Goal: Entertainment & Leisure: Browse casually

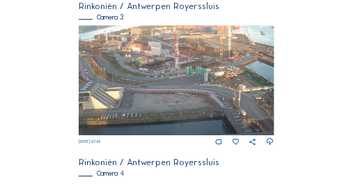
scroll to position [576, 0]
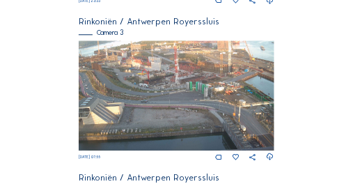
click at [155, 81] on img at bounding box center [176, 95] width 195 height 110
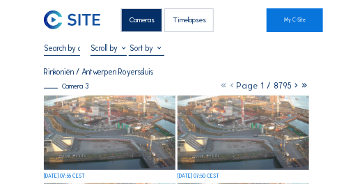
click at [103, 123] on img at bounding box center [110, 132] width 132 height 74
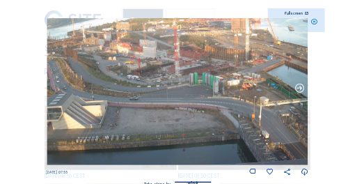
click at [300, 88] on icon at bounding box center [300, 88] width 10 height 10
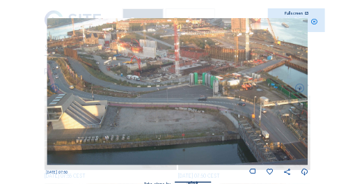
click at [300, 88] on icon at bounding box center [300, 88] width 10 height 10
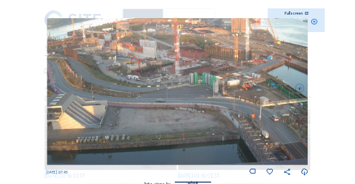
click at [300, 88] on icon at bounding box center [300, 88] width 10 height 10
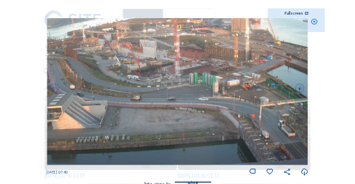
click at [300, 88] on icon at bounding box center [300, 88] width 10 height 10
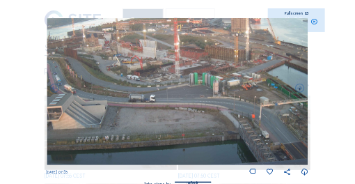
click at [300, 88] on icon at bounding box center [300, 88] width 10 height 10
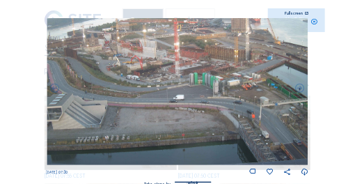
click at [300, 88] on icon at bounding box center [300, 88] width 10 height 10
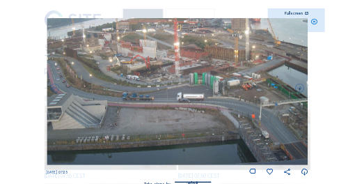
click at [300, 88] on icon at bounding box center [300, 88] width 10 height 10
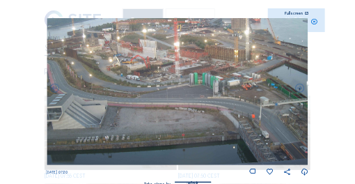
click at [300, 88] on icon at bounding box center [300, 88] width 10 height 10
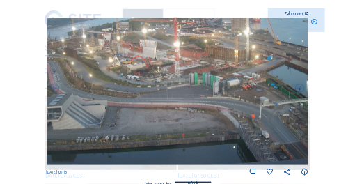
click at [300, 88] on icon at bounding box center [300, 88] width 10 height 10
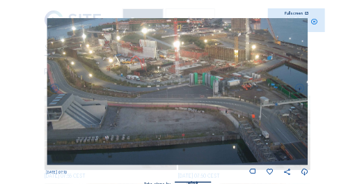
click at [300, 88] on icon at bounding box center [300, 88] width 10 height 10
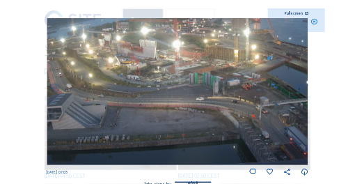
click at [300, 88] on icon at bounding box center [300, 88] width 10 height 10
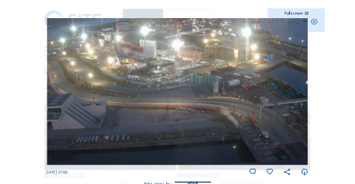
click at [300, 88] on icon at bounding box center [300, 88] width 10 height 10
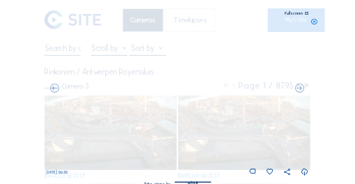
click at [300, 88] on icon at bounding box center [300, 88] width 10 height 10
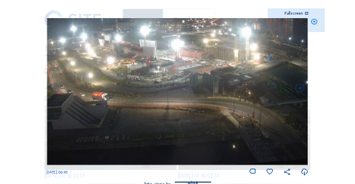
click at [300, 88] on icon at bounding box center [300, 88] width 10 height 10
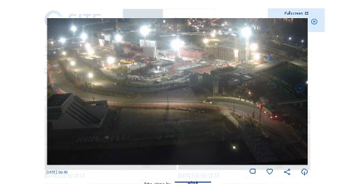
click at [300, 88] on icon at bounding box center [300, 88] width 10 height 10
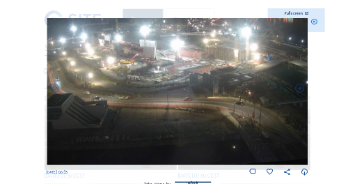
click at [300, 88] on icon at bounding box center [300, 88] width 10 height 10
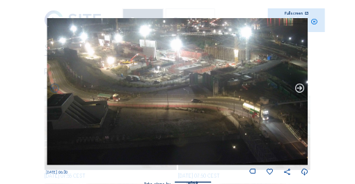
click at [300, 88] on icon at bounding box center [300, 88] width 10 height 10
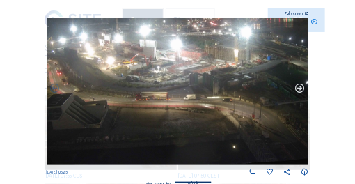
click at [300, 88] on icon at bounding box center [300, 88] width 10 height 10
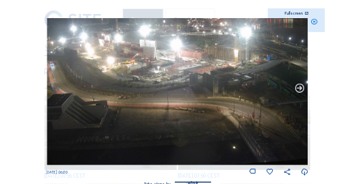
click at [300, 88] on icon at bounding box center [300, 88] width 10 height 10
click at [300, 89] on icon at bounding box center [300, 88] width 10 height 10
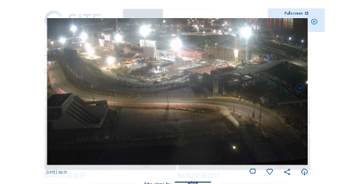
click at [300, 89] on icon at bounding box center [300, 88] width 10 height 10
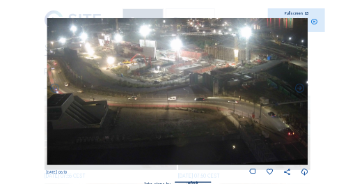
click at [300, 89] on icon at bounding box center [300, 88] width 10 height 10
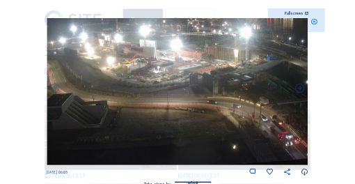
click at [300, 89] on icon at bounding box center [300, 88] width 10 height 10
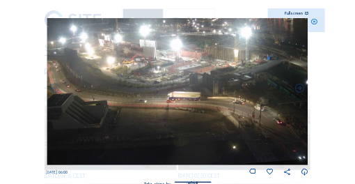
click at [300, 89] on icon at bounding box center [300, 88] width 10 height 10
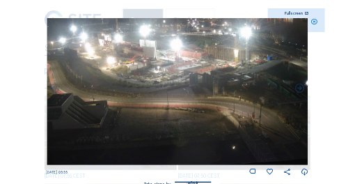
click at [300, 89] on icon at bounding box center [300, 88] width 10 height 10
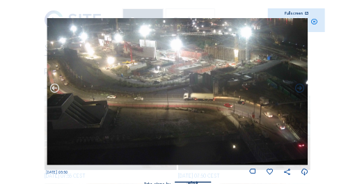
click at [56, 87] on icon at bounding box center [55, 88] width 10 height 10
click at [54, 89] on icon at bounding box center [55, 88] width 10 height 10
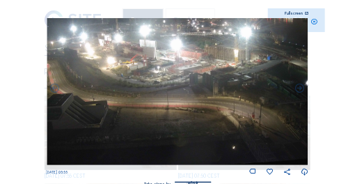
click at [54, 89] on icon at bounding box center [55, 88] width 10 height 10
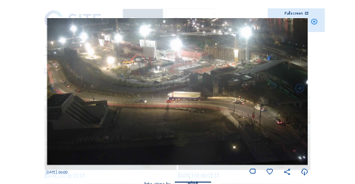
click at [54, 89] on icon at bounding box center [55, 88] width 10 height 10
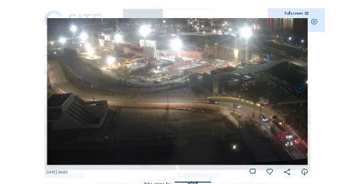
click at [54, 89] on icon at bounding box center [55, 88] width 10 height 10
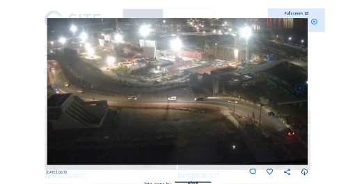
click at [54, 89] on icon at bounding box center [55, 88] width 10 height 10
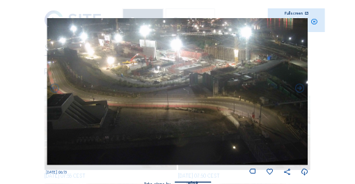
click at [54, 89] on icon at bounding box center [55, 88] width 10 height 10
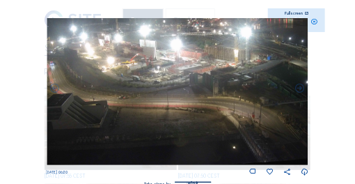
click at [54, 89] on icon at bounding box center [55, 88] width 10 height 10
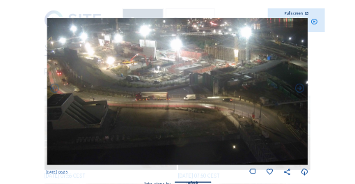
click at [54, 89] on icon at bounding box center [55, 88] width 10 height 10
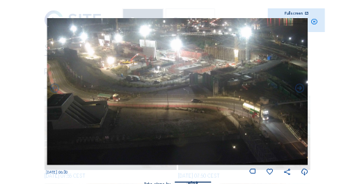
click at [54, 89] on icon at bounding box center [55, 88] width 10 height 10
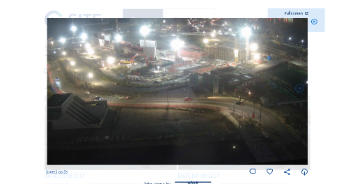
click at [54, 89] on icon at bounding box center [55, 88] width 10 height 10
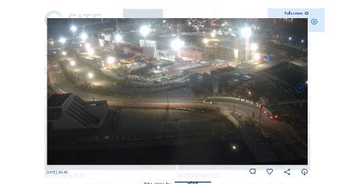
click at [54, 89] on icon at bounding box center [55, 88] width 10 height 10
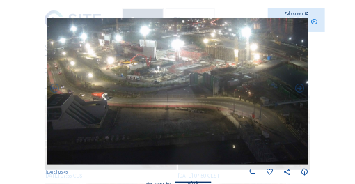
click at [54, 89] on icon at bounding box center [55, 88] width 10 height 10
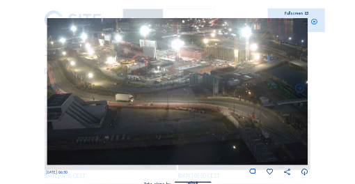
click at [54, 89] on icon at bounding box center [55, 88] width 10 height 10
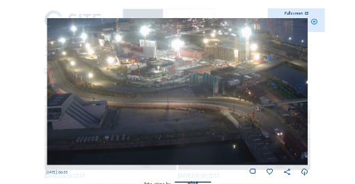
click at [54, 89] on icon at bounding box center [55, 88] width 10 height 10
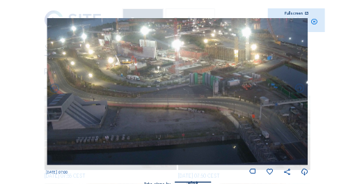
click at [54, 89] on icon at bounding box center [55, 88] width 10 height 10
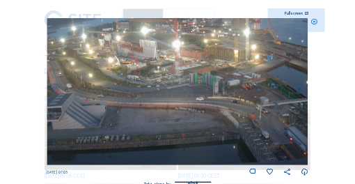
click at [54, 89] on icon at bounding box center [55, 88] width 10 height 10
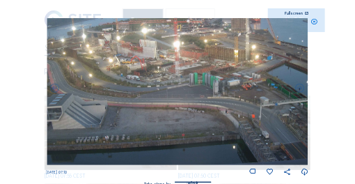
click at [54, 89] on icon at bounding box center [55, 88] width 10 height 10
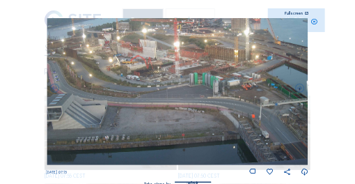
click at [54, 89] on icon at bounding box center [55, 88] width 10 height 10
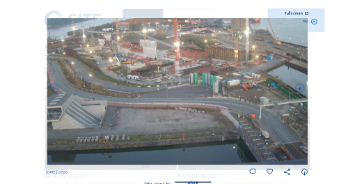
click at [54, 89] on icon at bounding box center [55, 88] width 10 height 10
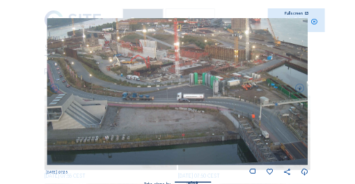
click at [54, 89] on icon at bounding box center [55, 88] width 10 height 10
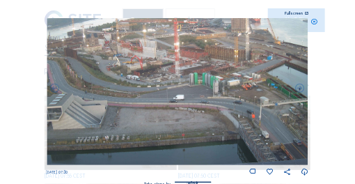
click at [54, 89] on icon at bounding box center [55, 88] width 10 height 10
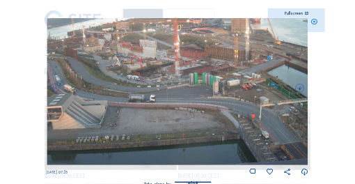
click at [54, 89] on icon at bounding box center [55, 88] width 10 height 10
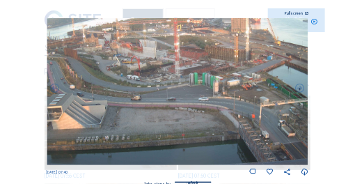
click at [54, 89] on icon at bounding box center [55, 88] width 10 height 10
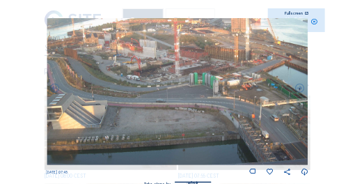
click at [54, 89] on icon at bounding box center [55, 88] width 10 height 10
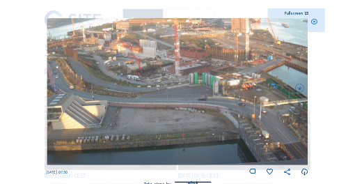
click at [54, 89] on icon at bounding box center [55, 88] width 10 height 10
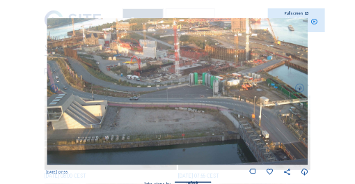
click at [54, 89] on icon at bounding box center [55, 88] width 10 height 10
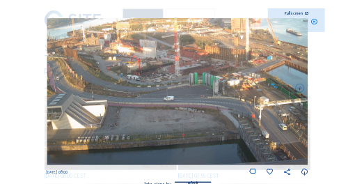
click at [54, 89] on img at bounding box center [177, 91] width 261 height 147
click at [314, 22] on icon at bounding box center [314, 22] width 7 height 8
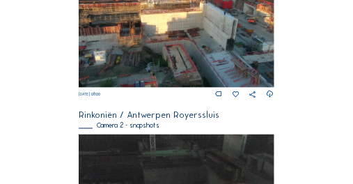
scroll to position [265, 0]
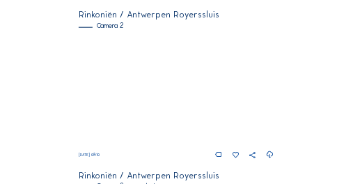
scroll to position [274, 0]
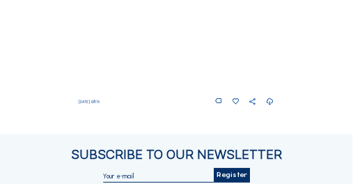
scroll to position [762, 0]
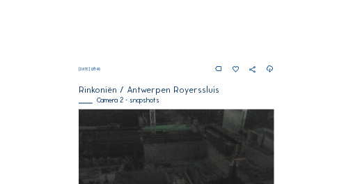
scroll to position [376, 0]
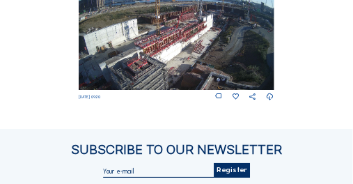
scroll to position [795, 0]
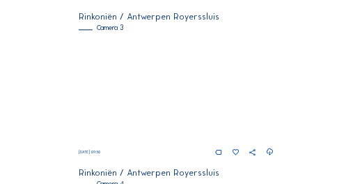
scroll to position [497, 0]
